Goal: Register for event/course

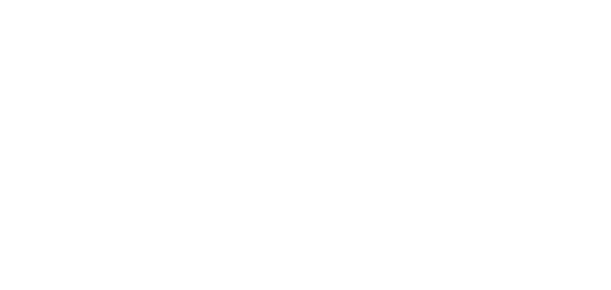
click at [118, 55] on body at bounding box center [305, 145] width 611 height 290
click at [250, 161] on body at bounding box center [305, 145] width 611 height 290
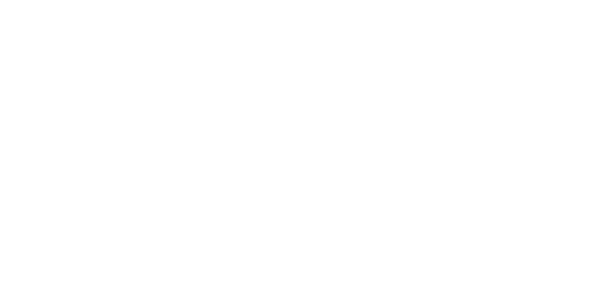
click at [250, 161] on body at bounding box center [305, 145] width 611 height 290
